Goal: Navigation & Orientation: Find specific page/section

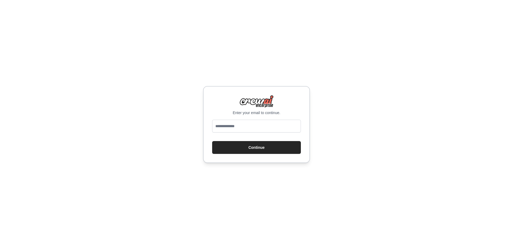
click at [254, 123] on input "email" at bounding box center [256, 126] width 89 height 13
type input "**********"
click at [262, 150] on button "Continue" at bounding box center [256, 147] width 89 height 13
click at [256, 146] on button "Continue" at bounding box center [256, 147] width 89 height 13
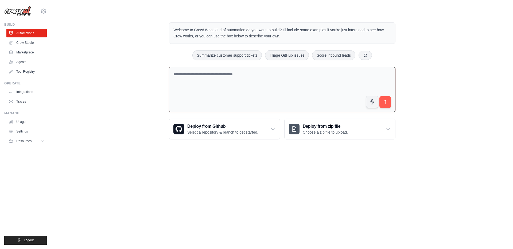
click at [267, 94] on textarea at bounding box center [282, 90] width 227 height 46
click at [370, 56] on button at bounding box center [364, 54] width 13 height 9
click at [378, 53] on icon at bounding box center [378, 55] width 4 height 4
click at [28, 45] on link "Crew Studio" at bounding box center [27, 42] width 40 height 9
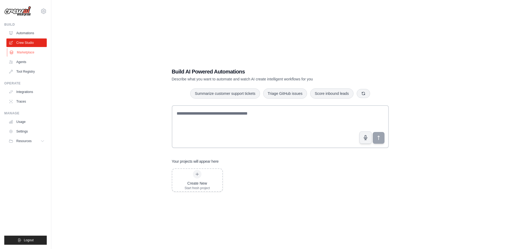
click at [19, 56] on link "Marketplace" at bounding box center [27, 52] width 40 height 9
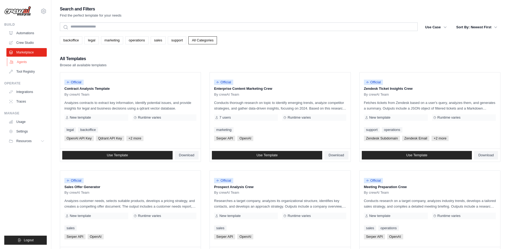
click at [22, 61] on link "Agents" at bounding box center [27, 62] width 40 height 9
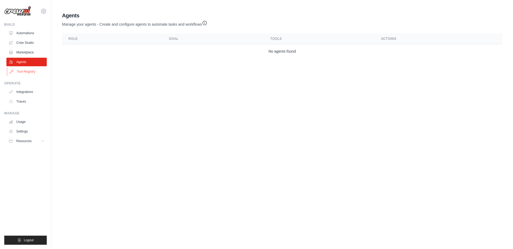
click at [29, 73] on link "Tool Registry" at bounding box center [27, 71] width 40 height 9
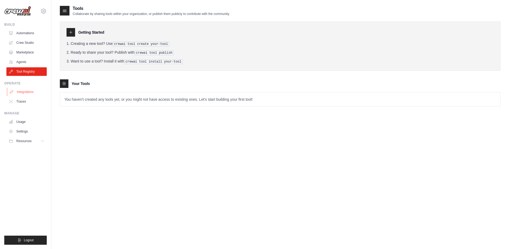
click at [22, 92] on link "Integrations" at bounding box center [27, 92] width 40 height 9
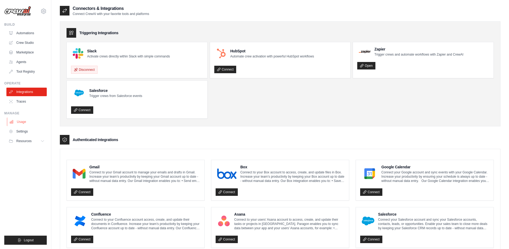
click at [19, 124] on link "Usage" at bounding box center [27, 122] width 40 height 9
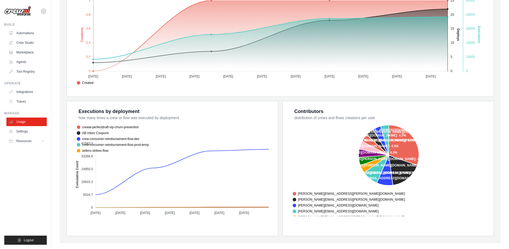
scroll to position [74, 0]
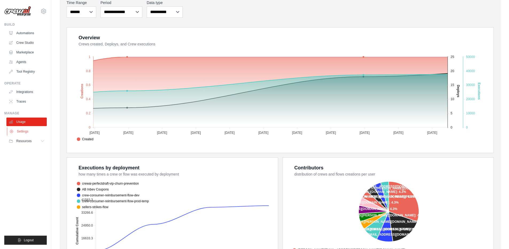
click at [19, 132] on link "Settings" at bounding box center [27, 131] width 40 height 9
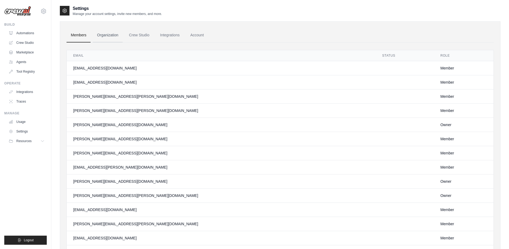
click at [107, 35] on link "Organization" at bounding box center [108, 35] width 30 height 14
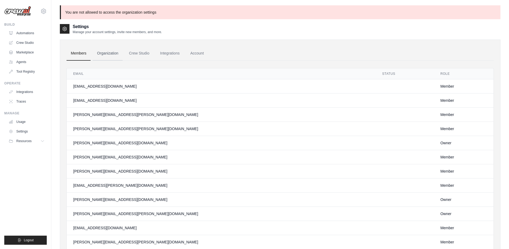
click at [105, 53] on link "Organization" at bounding box center [108, 53] width 30 height 14
click at [80, 56] on link "Members" at bounding box center [79, 53] width 24 height 14
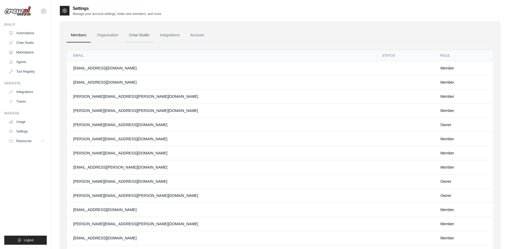
click at [144, 34] on link "Crew Studio" at bounding box center [139, 35] width 29 height 14
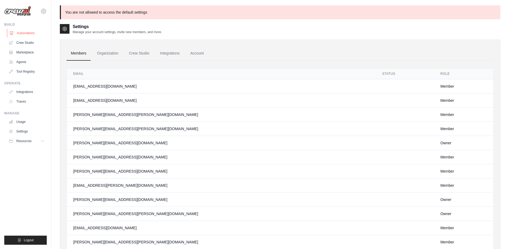
click at [20, 34] on link "Automations" at bounding box center [27, 33] width 40 height 9
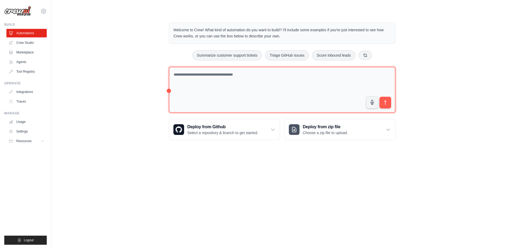
click at [198, 94] on textarea at bounding box center [282, 90] width 227 height 46
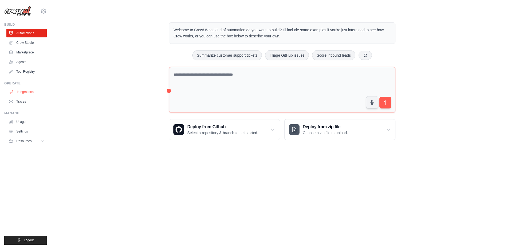
click at [25, 93] on link "Integrations" at bounding box center [27, 92] width 40 height 9
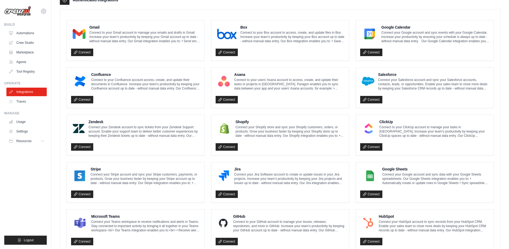
scroll to position [126, 0]
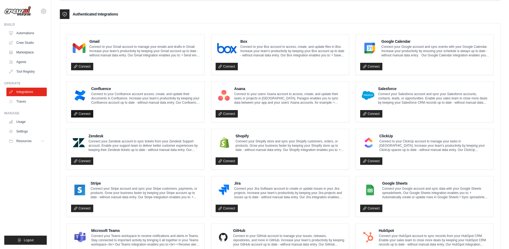
click at [78, 112] on link "Connect" at bounding box center [82, 113] width 22 height 7
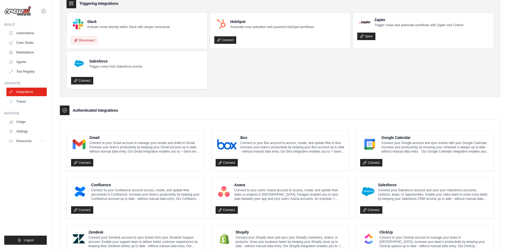
scroll to position [0, 0]
